Goal: Task Accomplishment & Management: Manage account settings

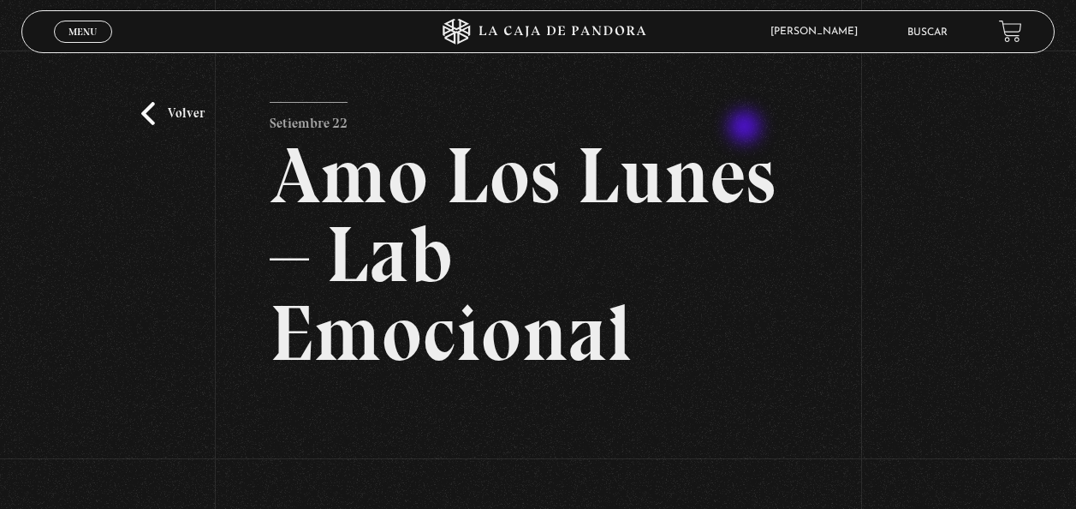
scroll to position [285, 0]
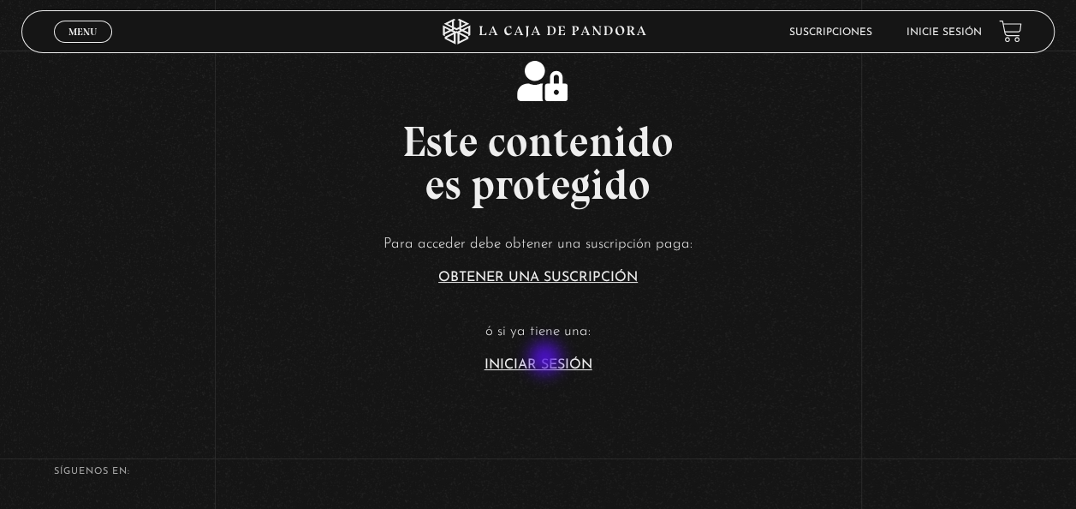
click at [547, 360] on link "Iniciar Sesión" at bounding box center [539, 365] width 108 height 14
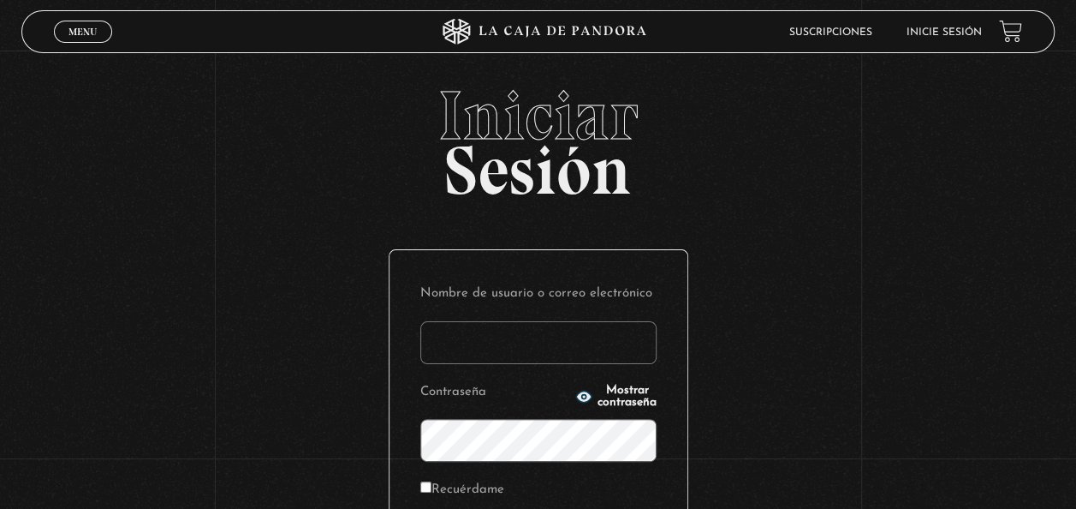
type input "[EMAIL_ADDRESS][DOMAIN_NAME]"
drag, startPoint x: 1021, startPoint y: 464, endPoint x: 1077, endPoint y: 493, distance: 63.6
click at [1075, 493] on html "ingresar al sitio Ver Video Más Información Solicitar Por favor coloque su disp…" at bounding box center [538, 372] width 1076 height 745
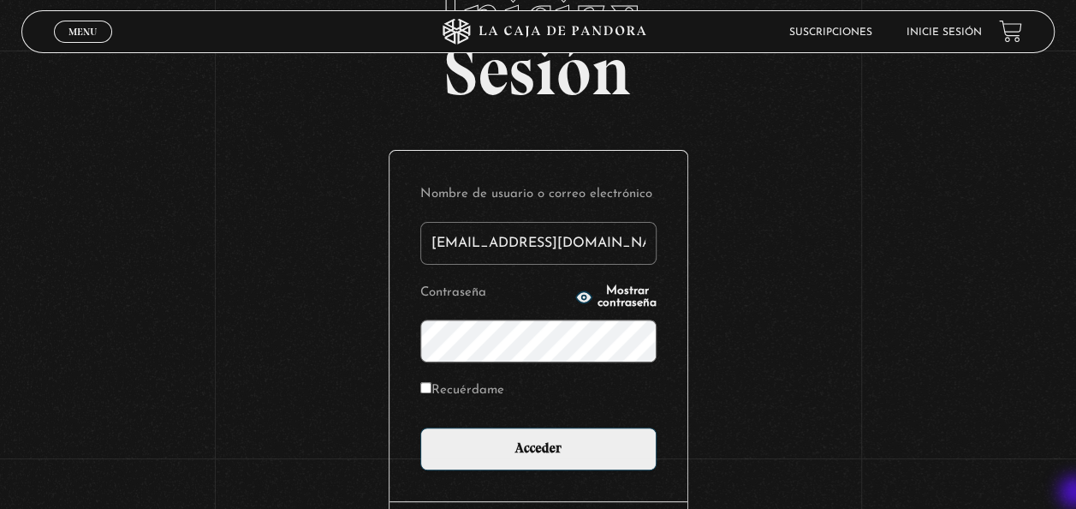
scroll to position [103, 0]
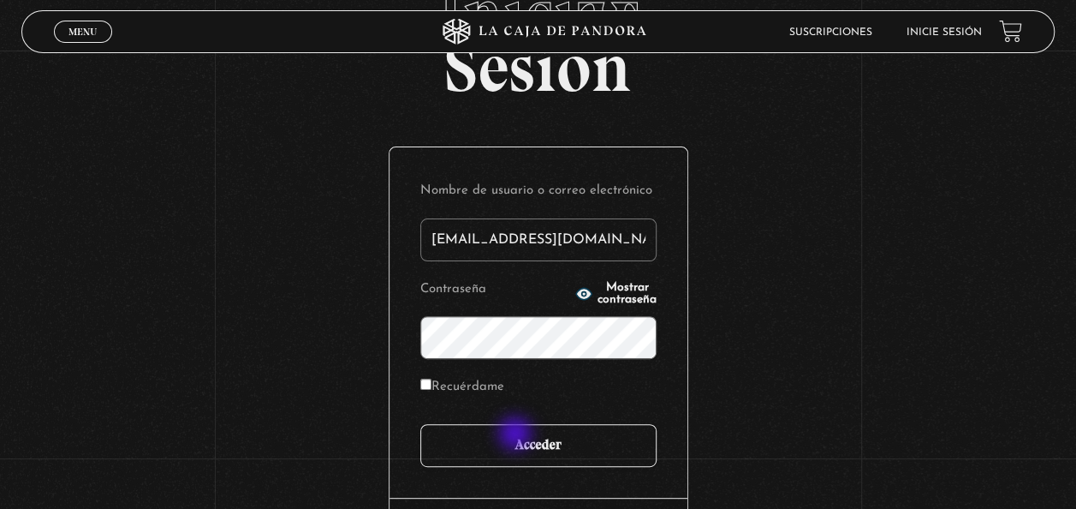
click at [517, 435] on input "Acceder" at bounding box center [538, 445] width 236 height 43
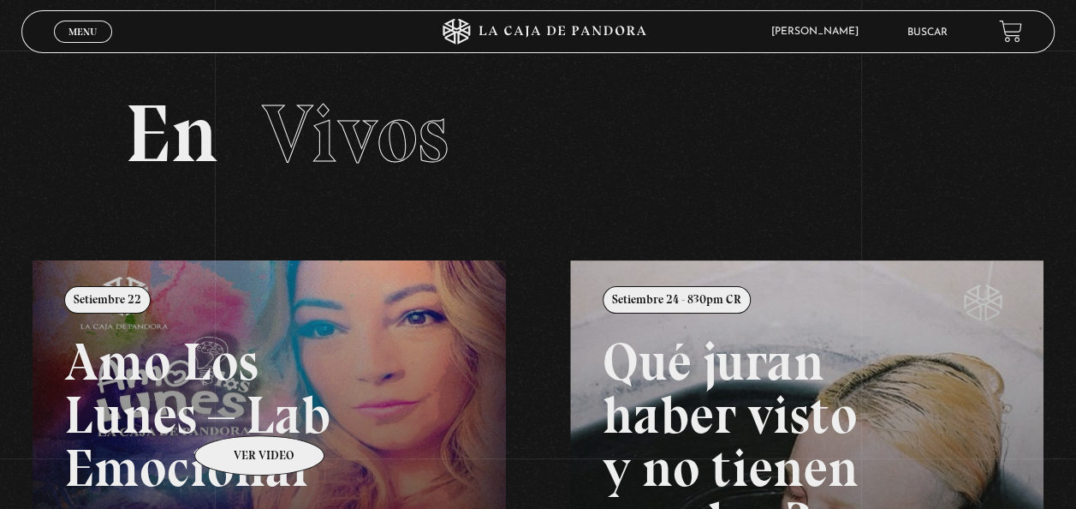
click at [237, 409] on link at bounding box center [571, 514] width 1076 height 509
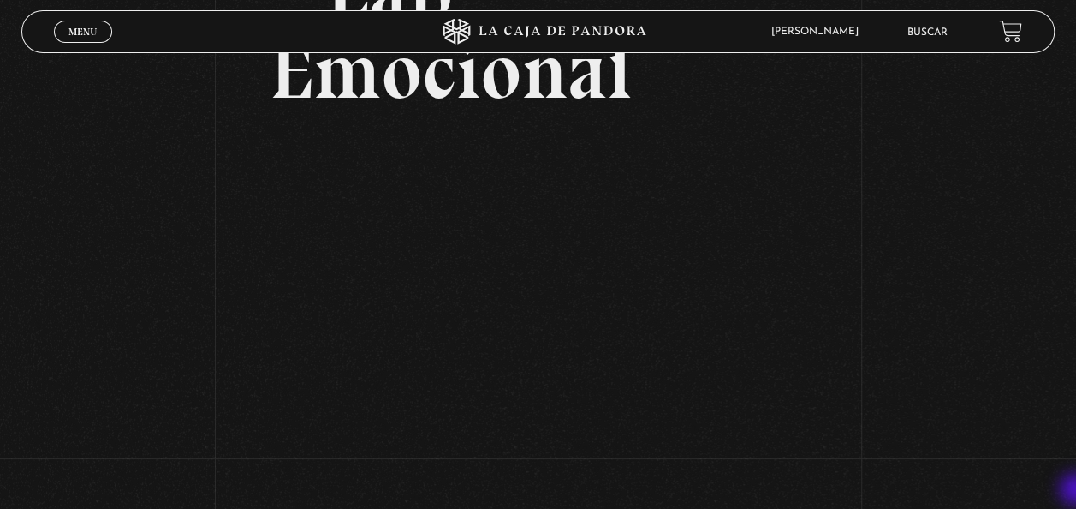
scroll to position [296, 0]
